Goal: Task Accomplishment & Management: Manage account settings

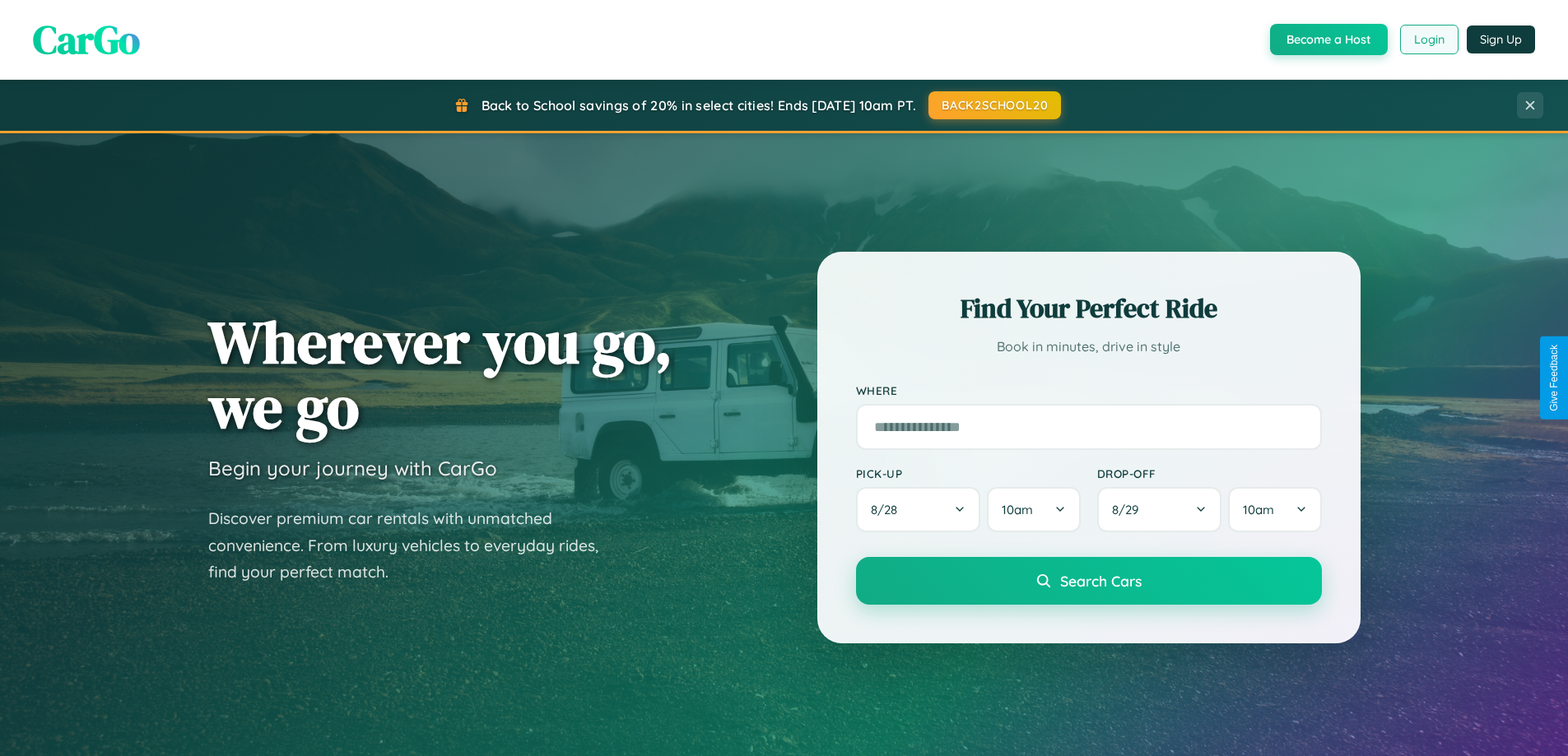
click at [1428, 39] on button "Login" at bounding box center [1428, 39] width 59 height 30
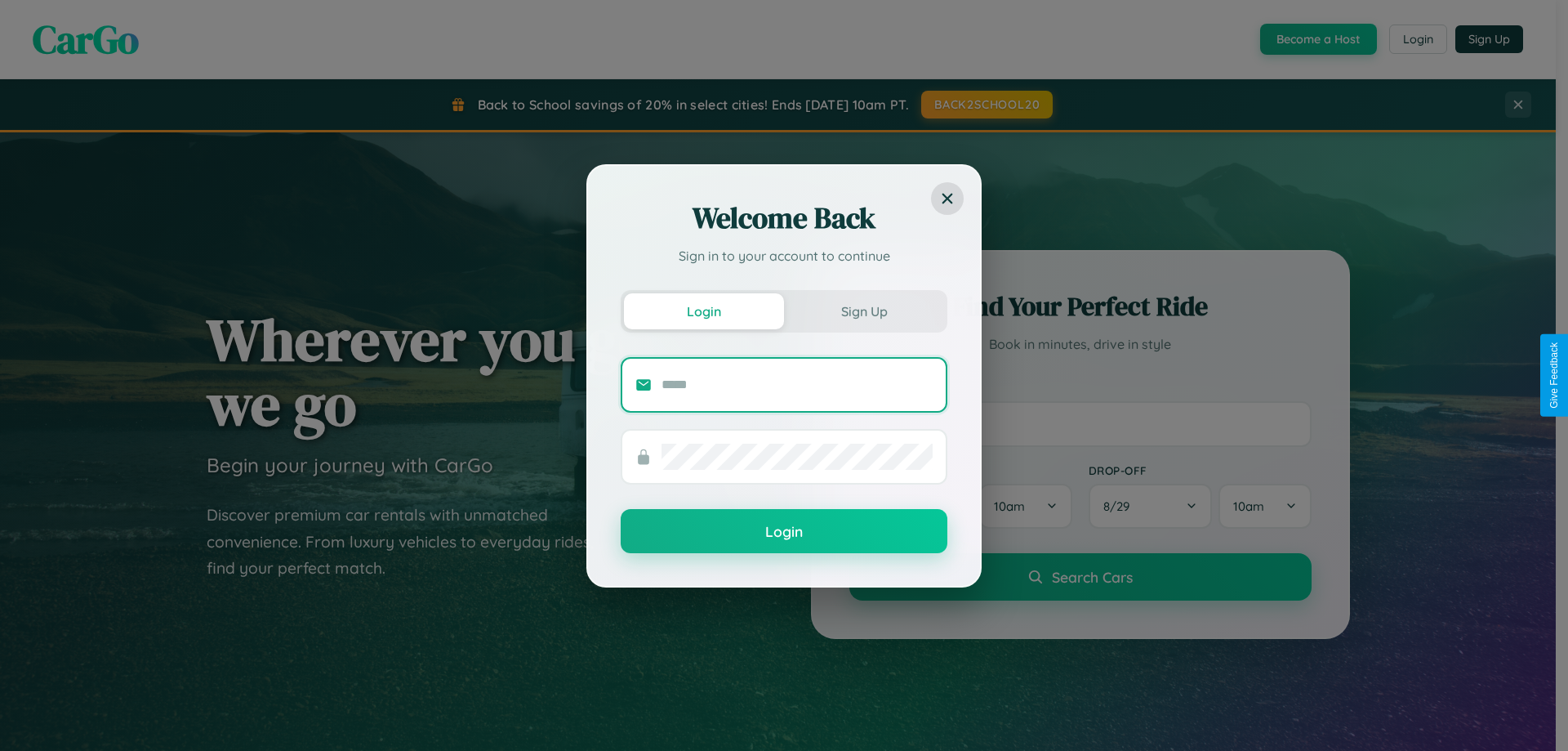
click at [797, 384] on input "text" at bounding box center [796, 384] width 271 height 26
type input "**********"
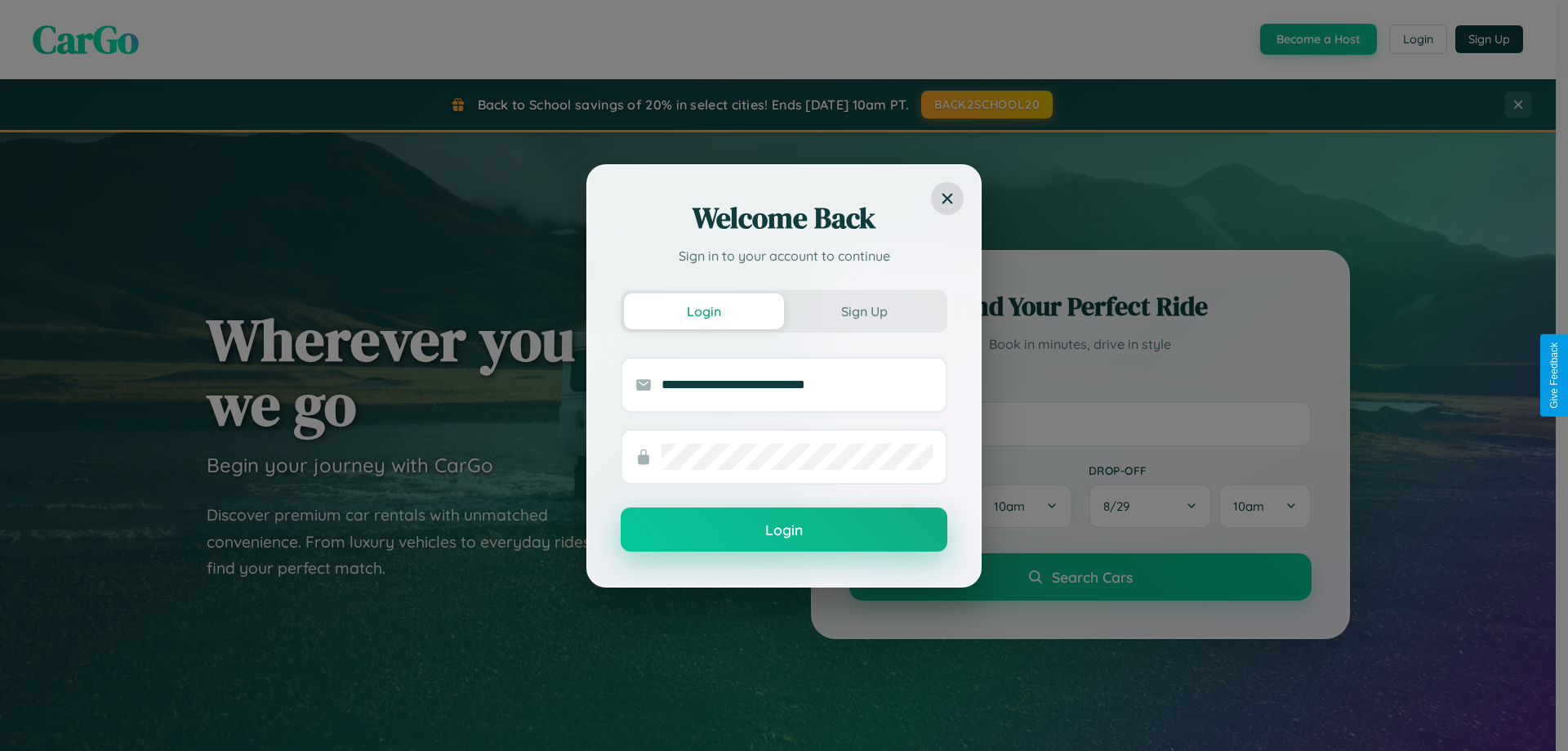
click at [784, 531] on button "Login" at bounding box center [784, 530] width 327 height 44
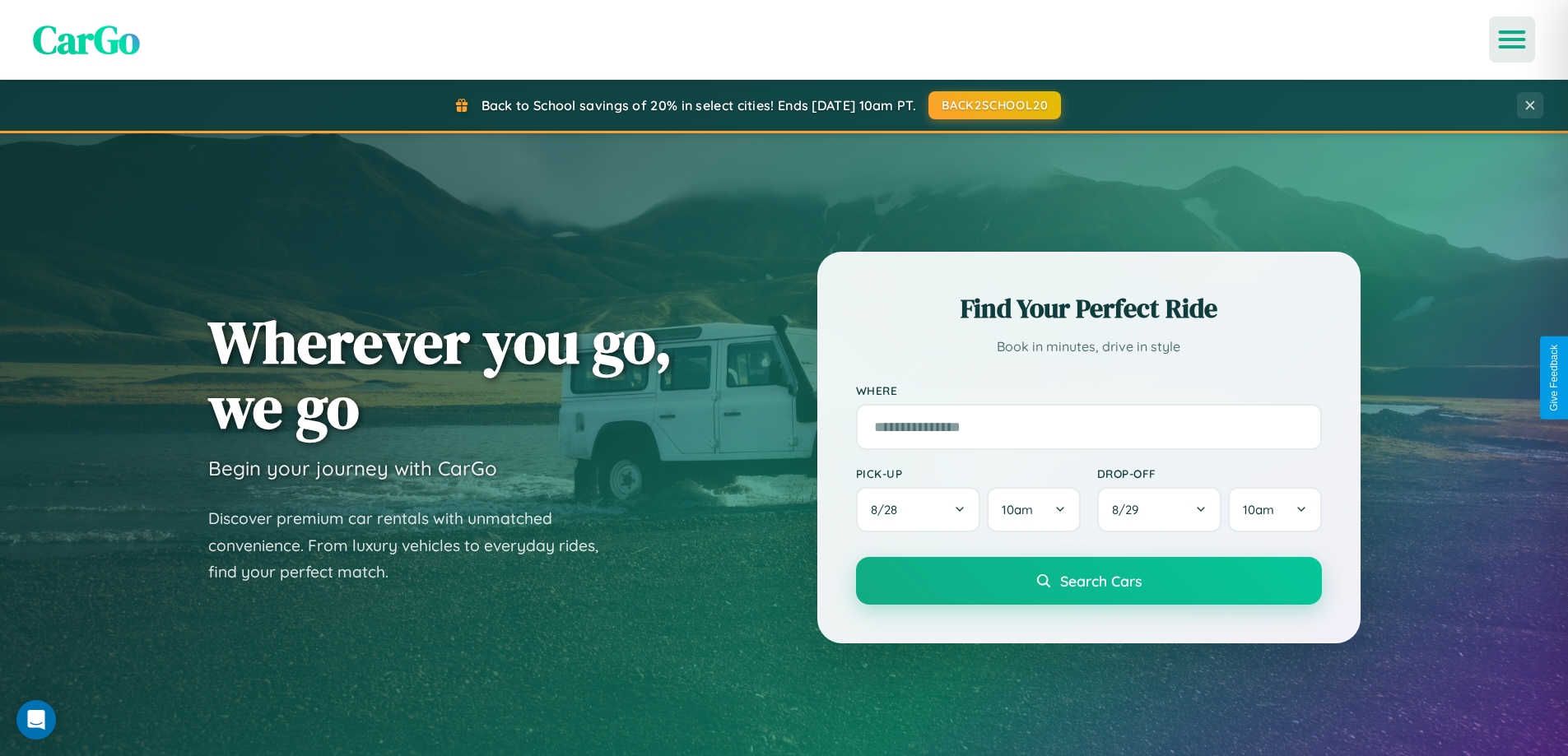
click at [1512, 39] on icon "Open menu" at bounding box center [1512, 39] width 24 height 14
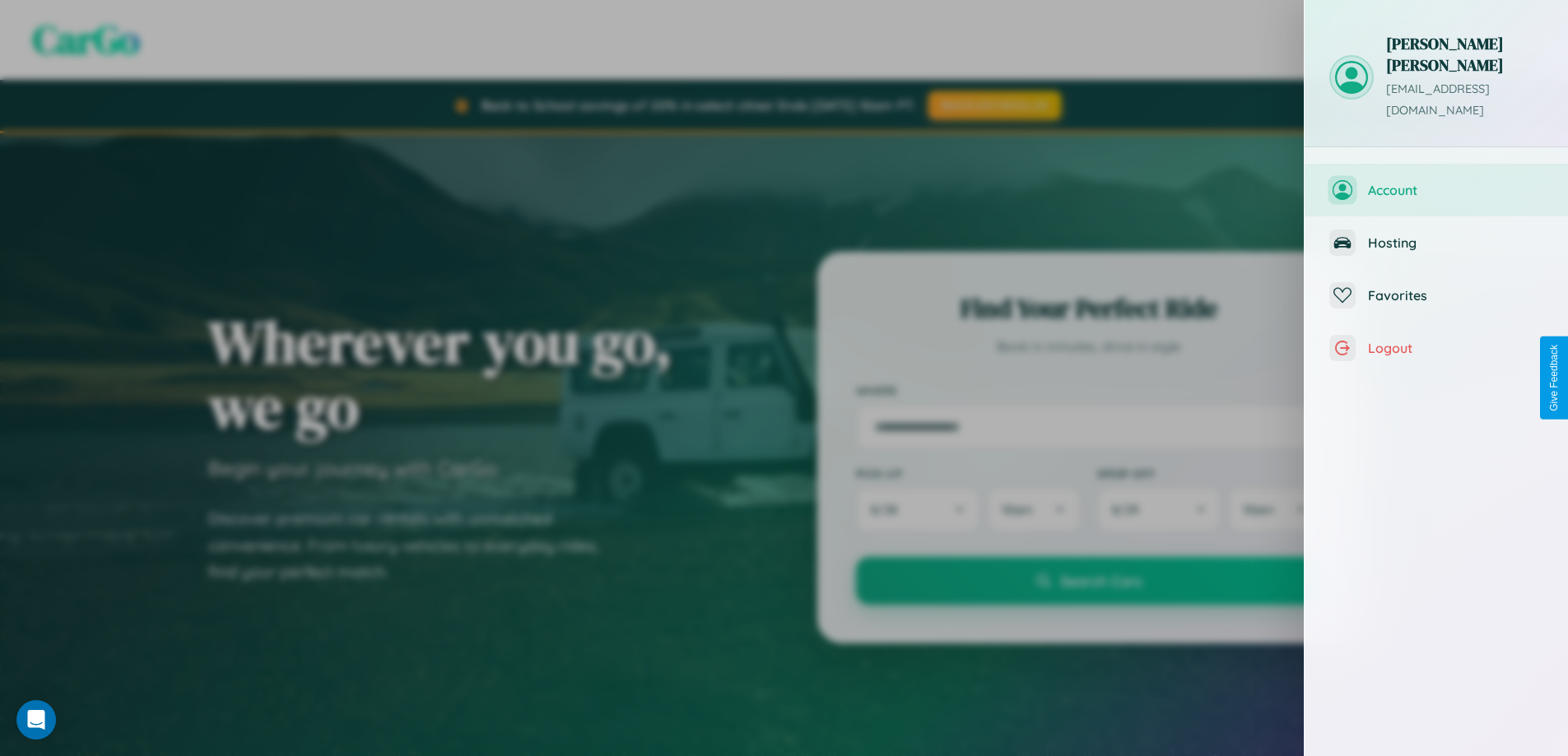
click at [1436, 182] on span "Account" at bounding box center [1456, 190] width 175 height 16
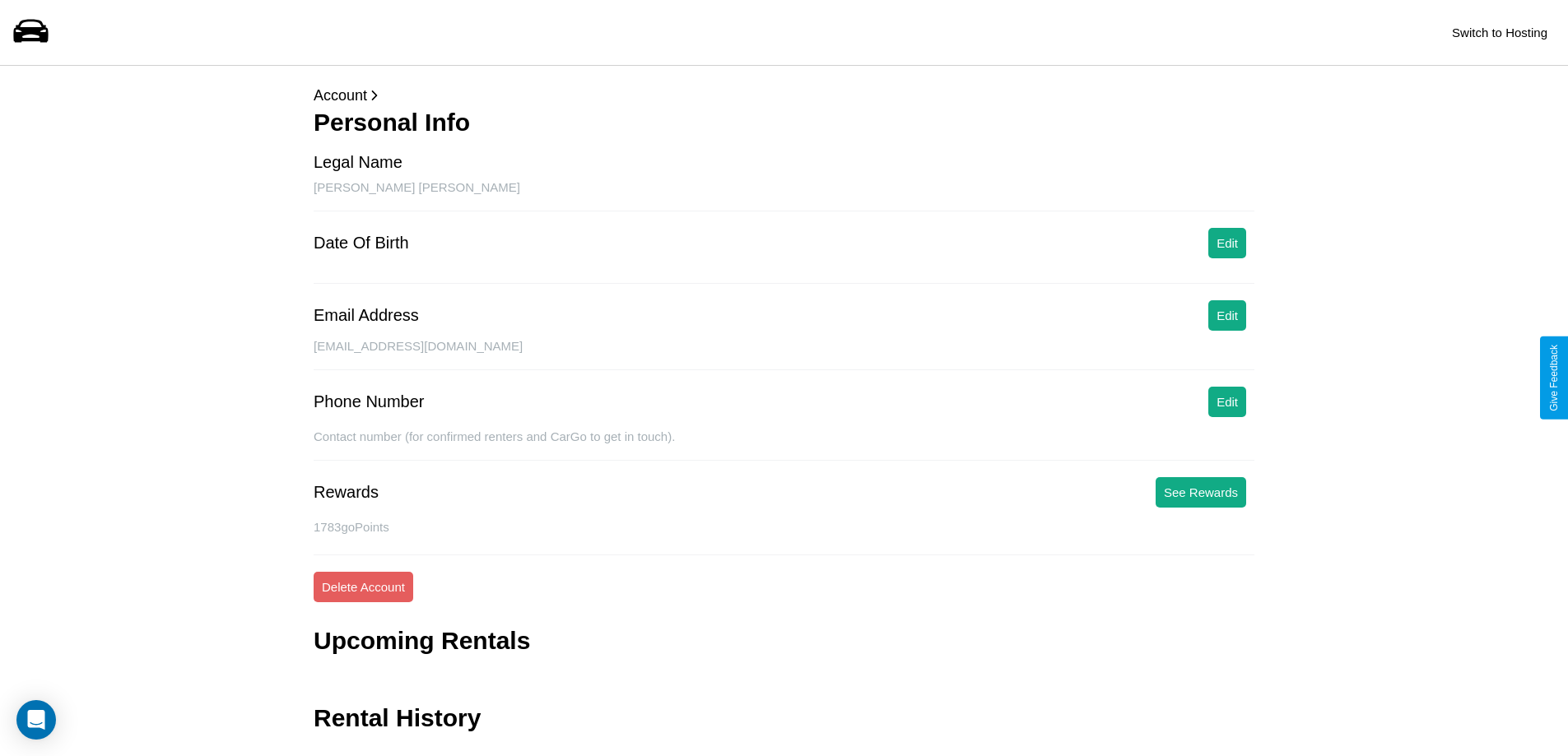
scroll to position [39, 0]
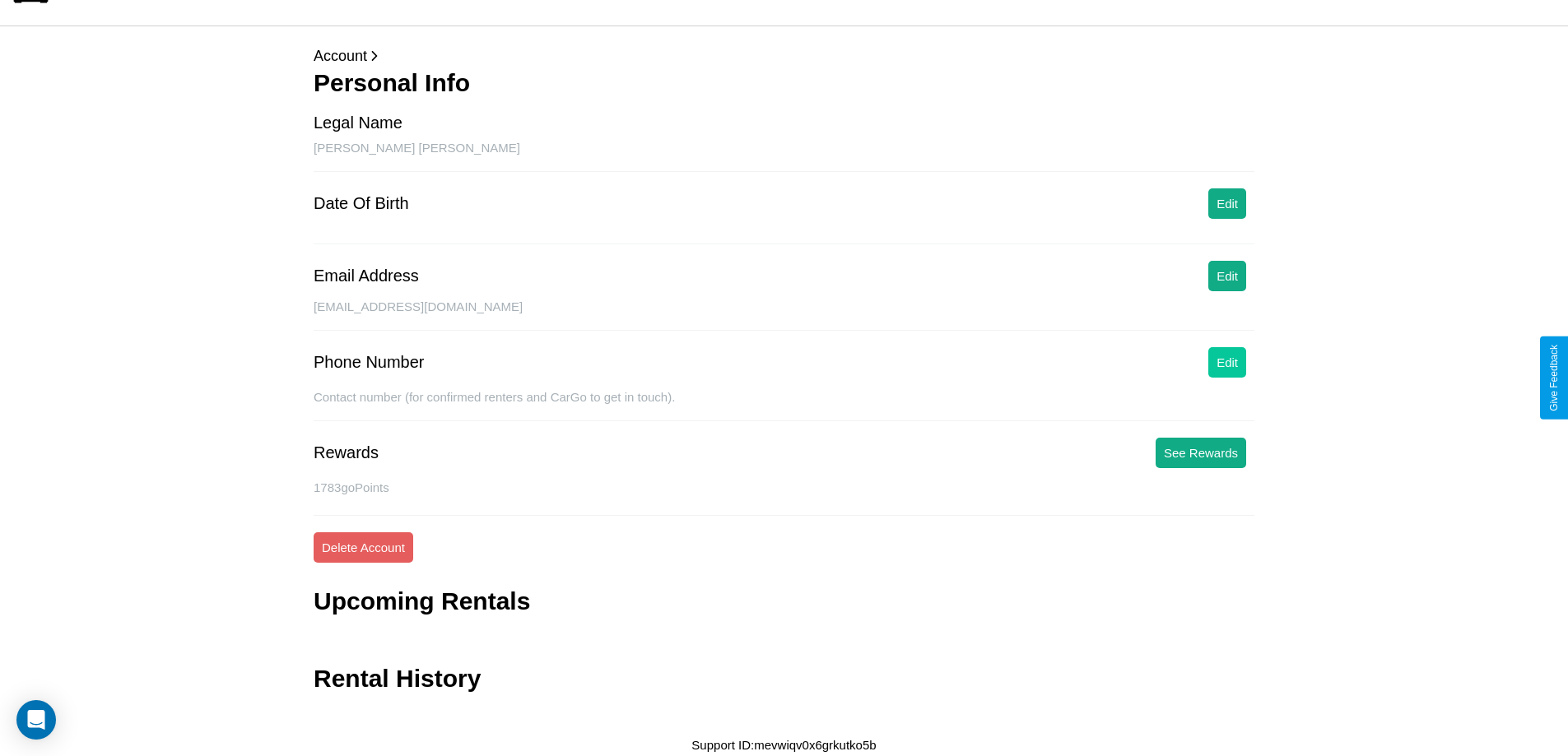
click at [1227, 362] on button "Edit" at bounding box center [1227, 362] width 37 height 31
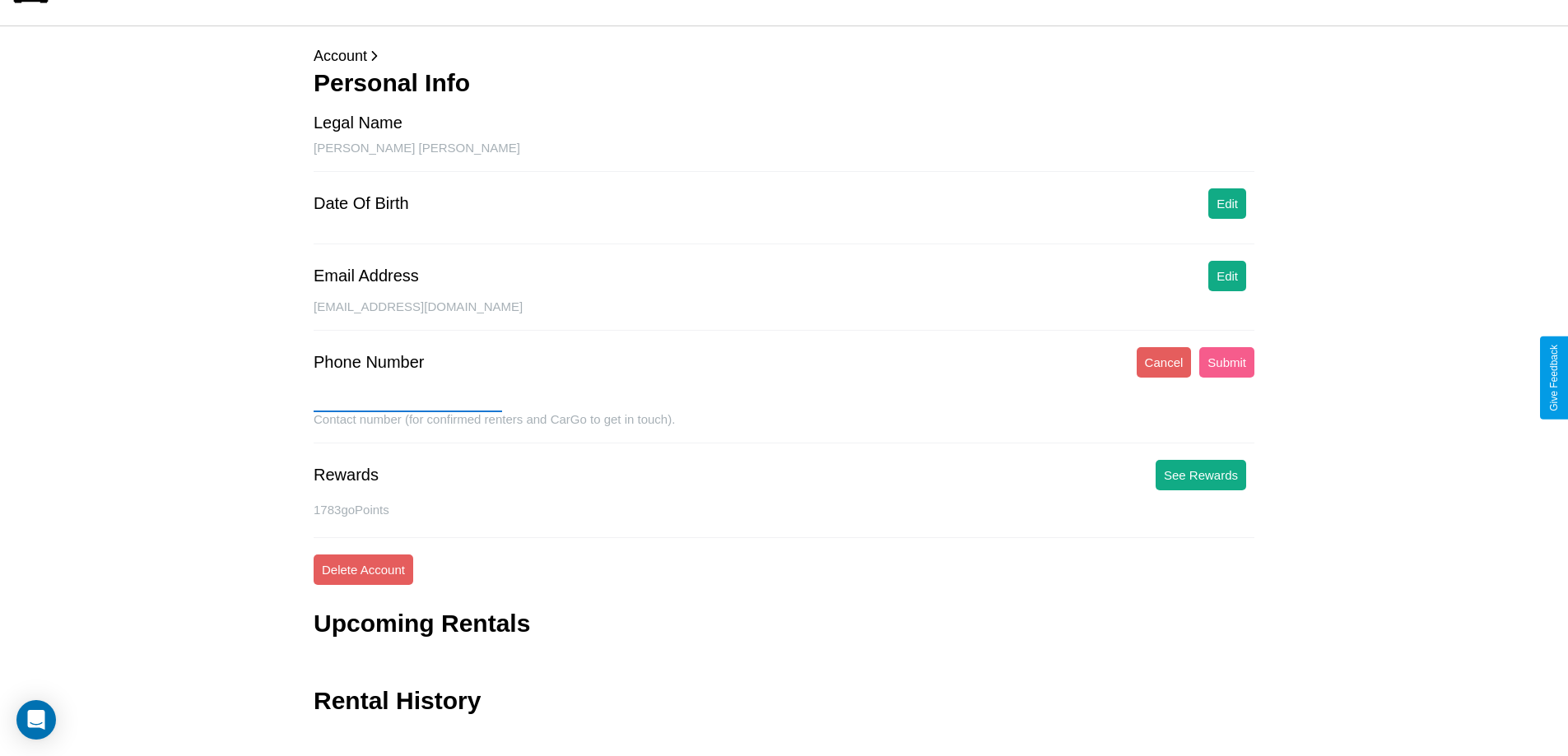
click at [408, 399] on input "text" at bounding box center [408, 399] width 188 height 26
type input "**********"
click at [1226, 362] on button "Submit" at bounding box center [1226, 362] width 55 height 31
